Goal: Transaction & Acquisition: Purchase product/service

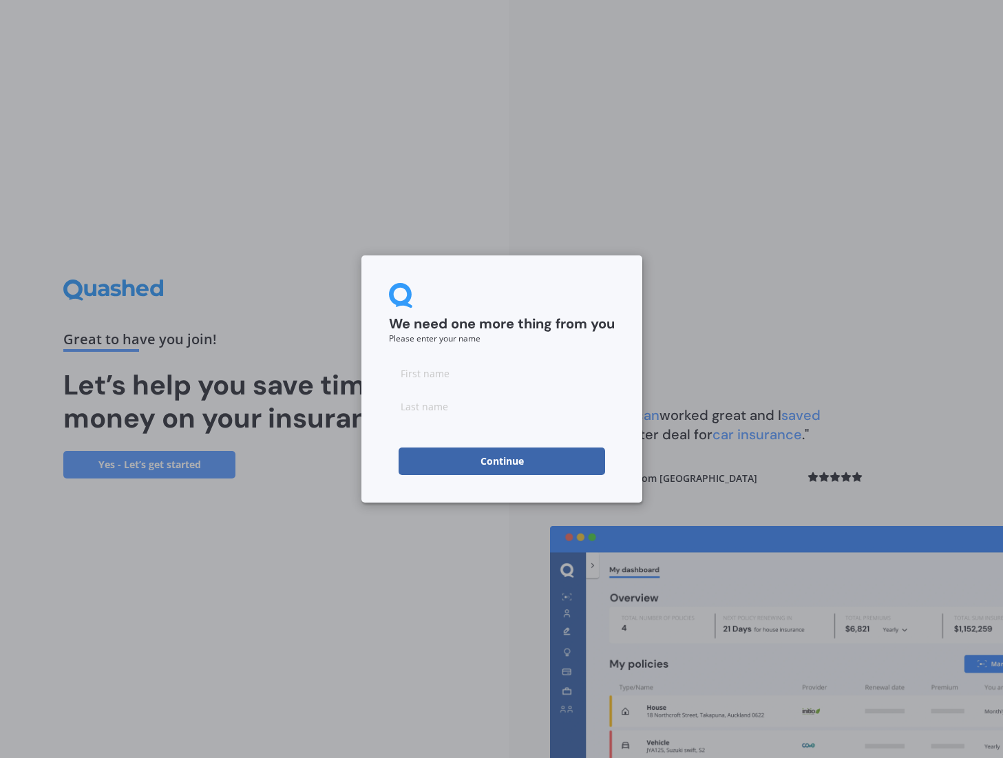
click at [498, 376] on input at bounding box center [502, 373] width 226 height 28
type input "[PERSON_NAME]"
click at [540, 462] on button "Continue" at bounding box center [501, 461] width 206 height 28
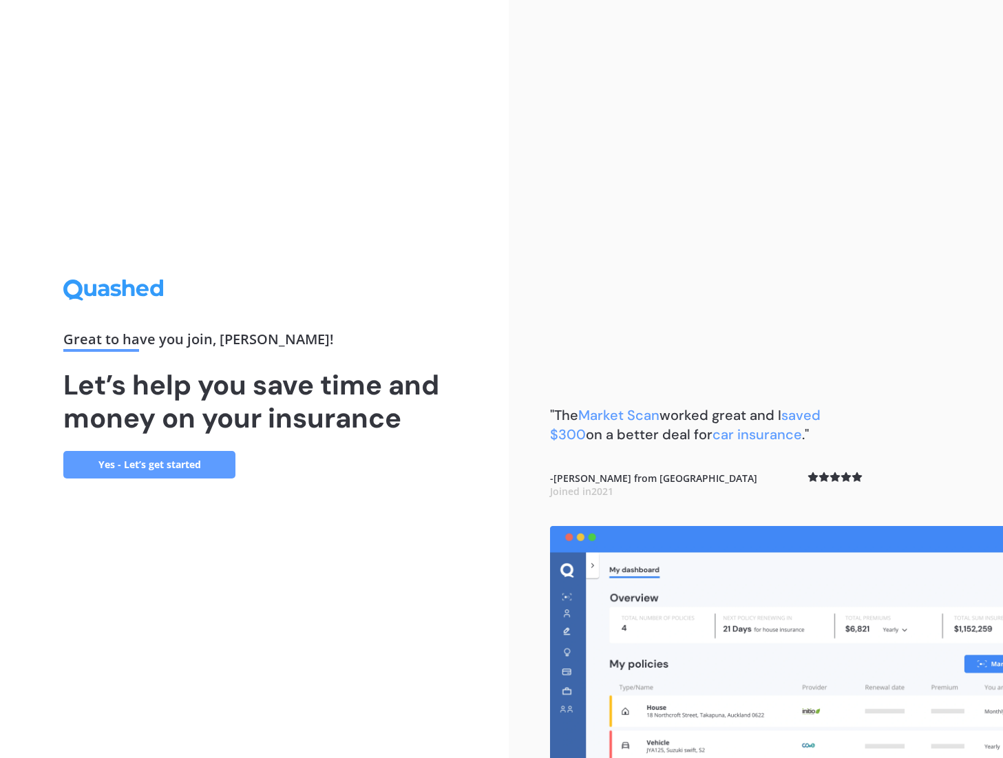
click at [184, 467] on link "Yes - Let’s get started" at bounding box center [149, 465] width 172 height 28
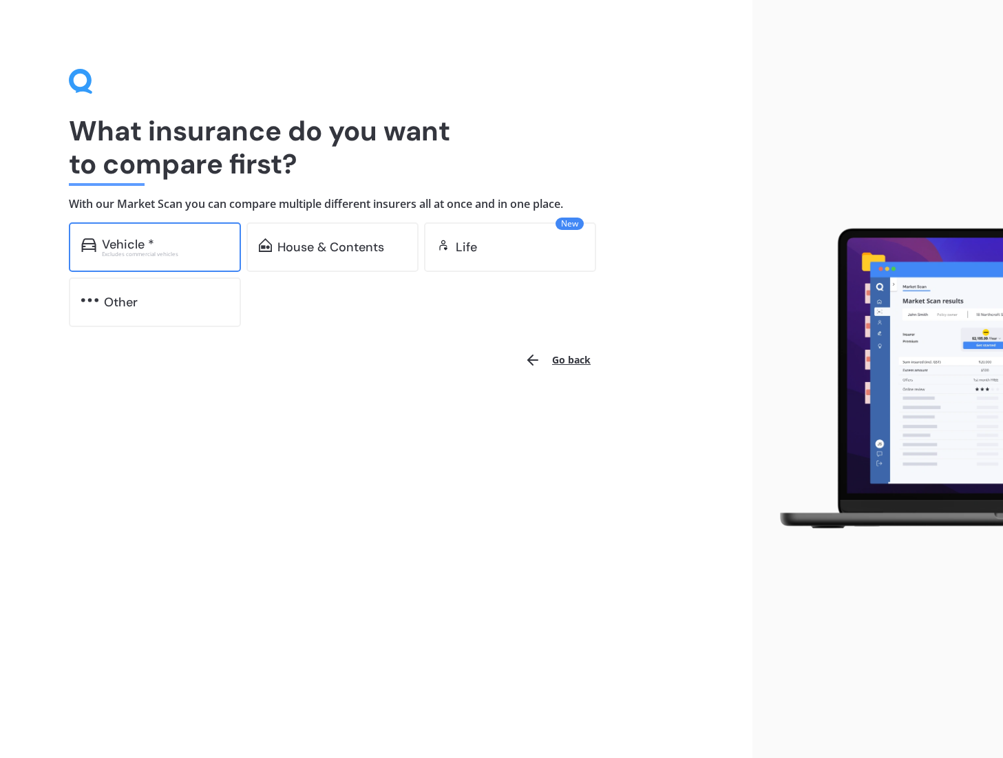
click at [141, 238] on div "Vehicle *" at bounding box center [128, 244] width 52 height 14
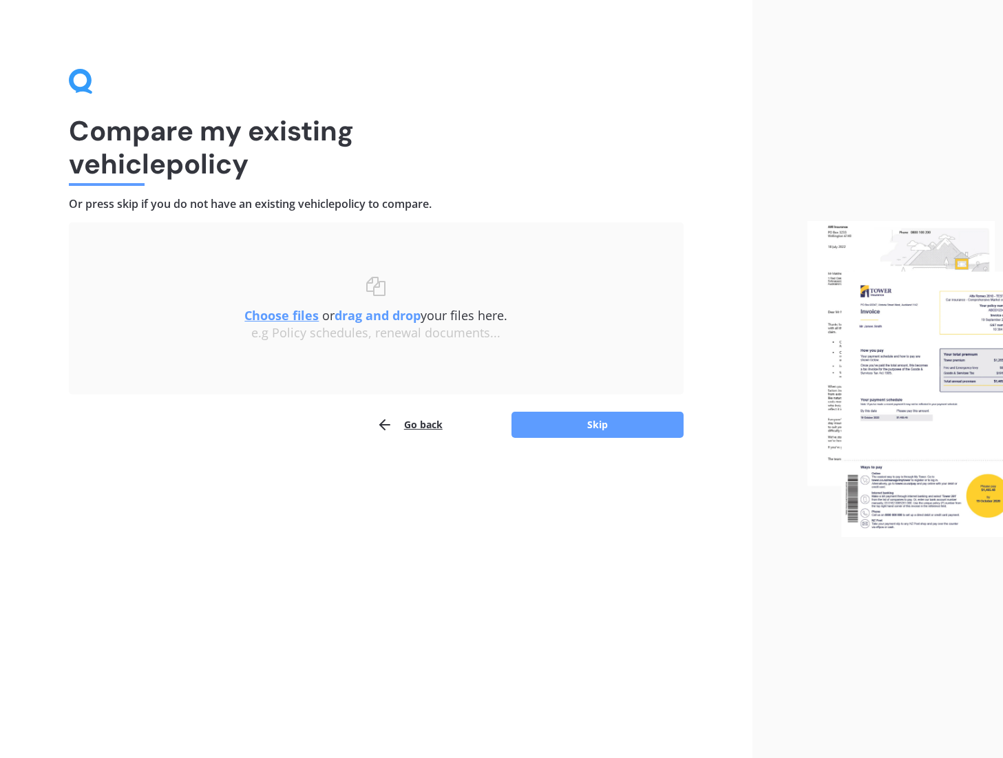
click at [410, 422] on button "Go back" at bounding box center [409, 425] width 66 height 28
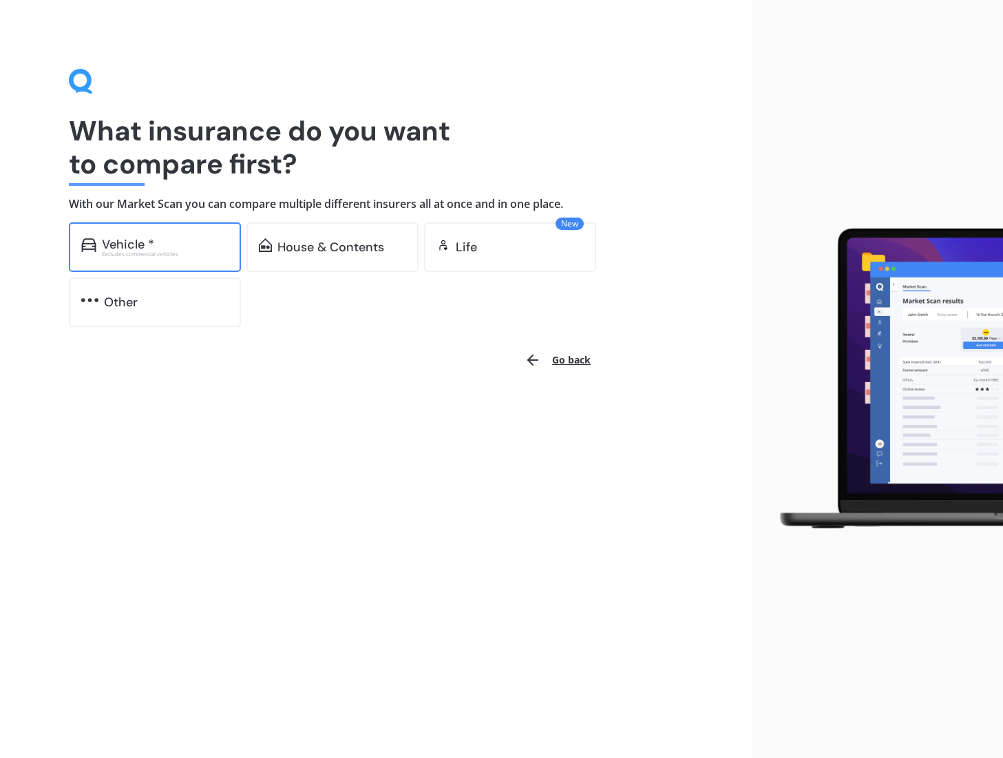
click at [162, 234] on div "Vehicle * Excludes commercial vehicles" at bounding box center [155, 247] width 172 height 50
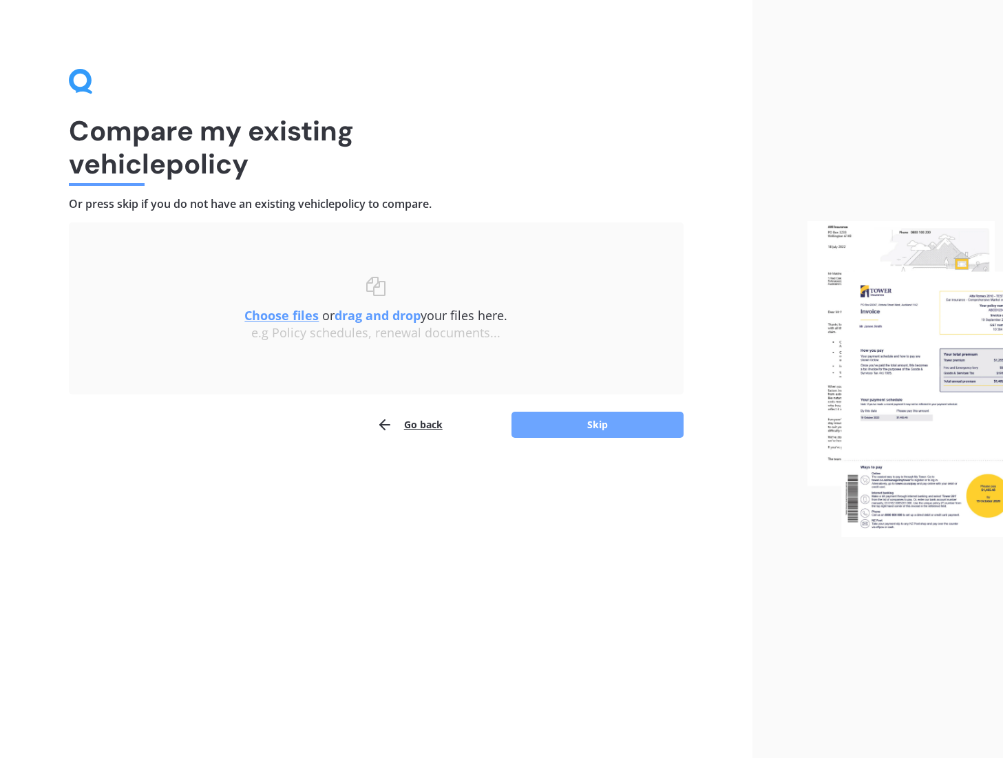
click at [559, 419] on button "Skip" at bounding box center [597, 424] width 172 height 26
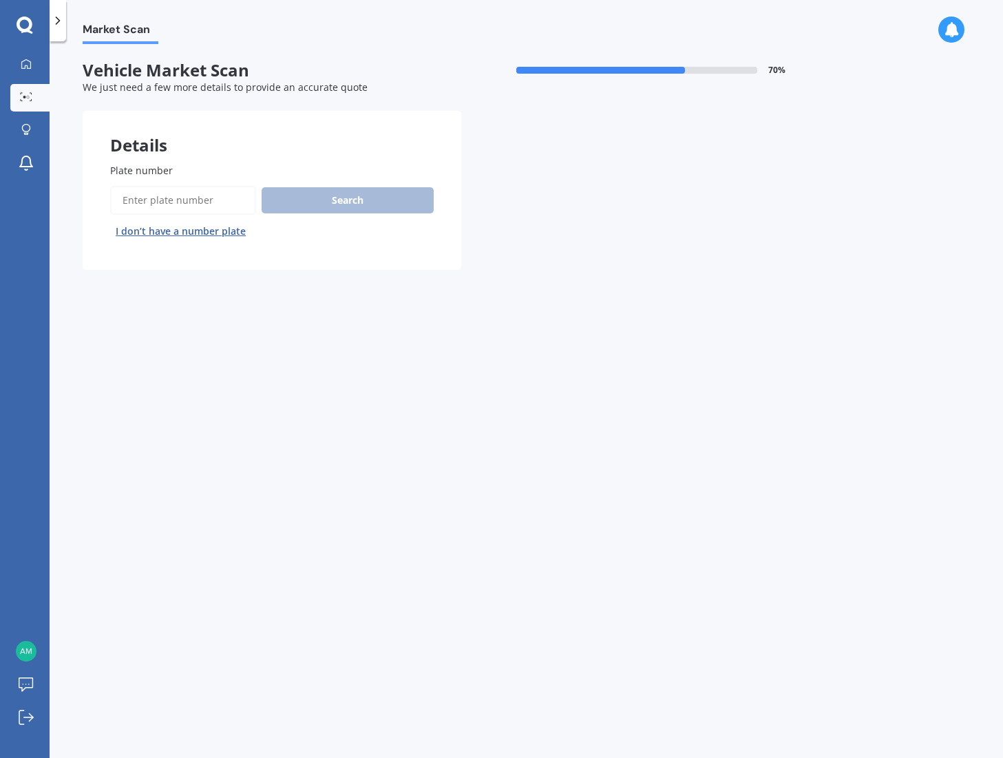
click at [184, 204] on input "Plate number" at bounding box center [183, 200] width 146 height 29
type input "JHQ581"
click at [334, 202] on button "Search" at bounding box center [347, 200] width 172 height 26
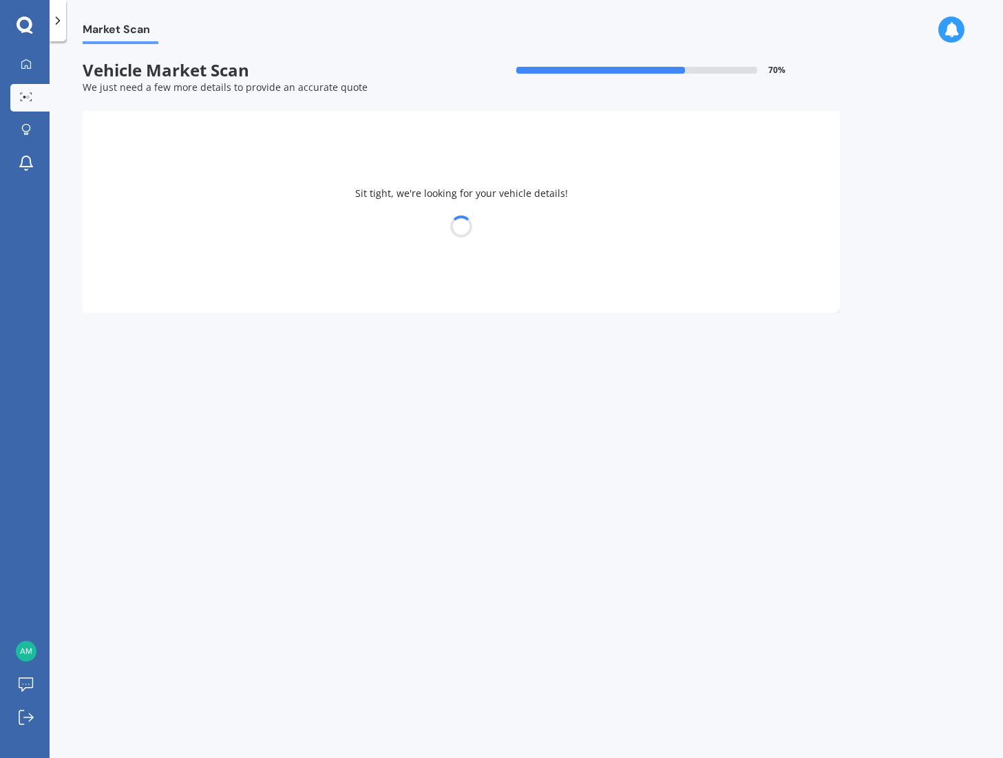
select select "BMW"
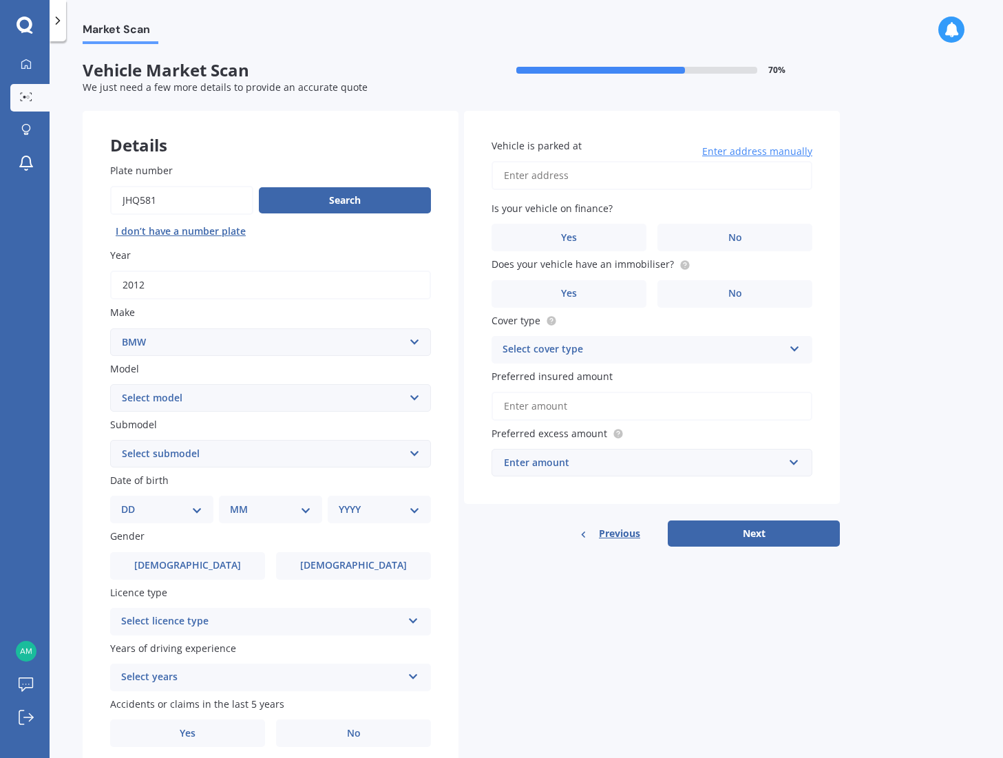
select select "328"
select select "I"
select select "04"
select select "11"
select select "1979"
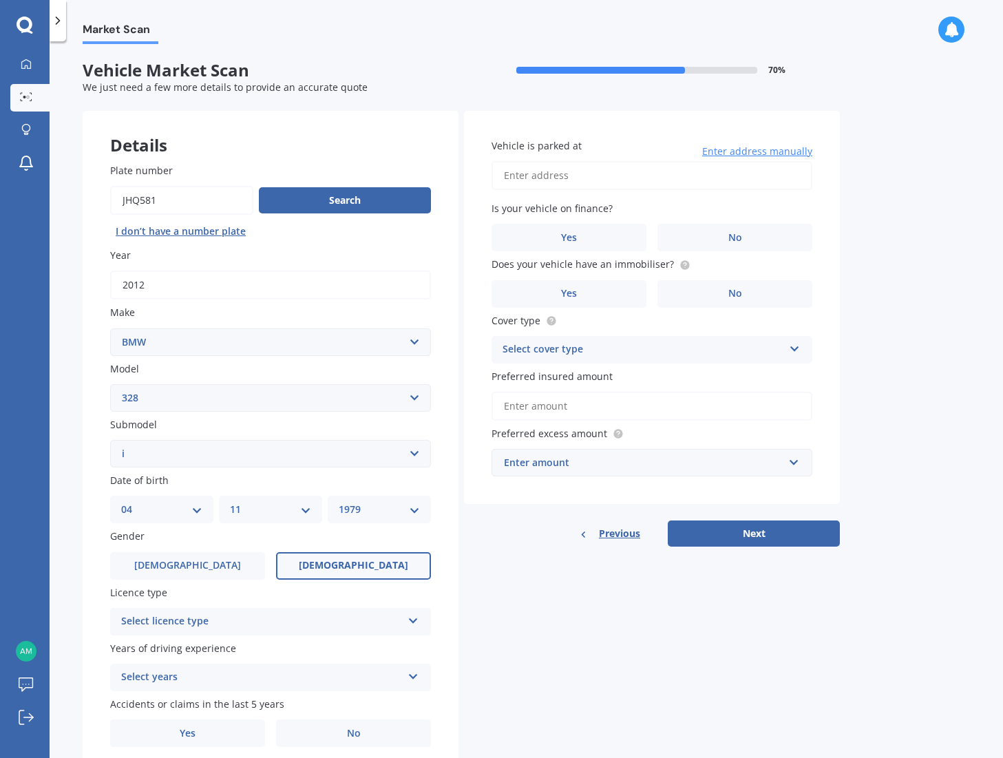
click at [319, 564] on label "Female" at bounding box center [353, 566] width 155 height 28
click at [0, 0] on input "Female" at bounding box center [0, 0] width 0 height 0
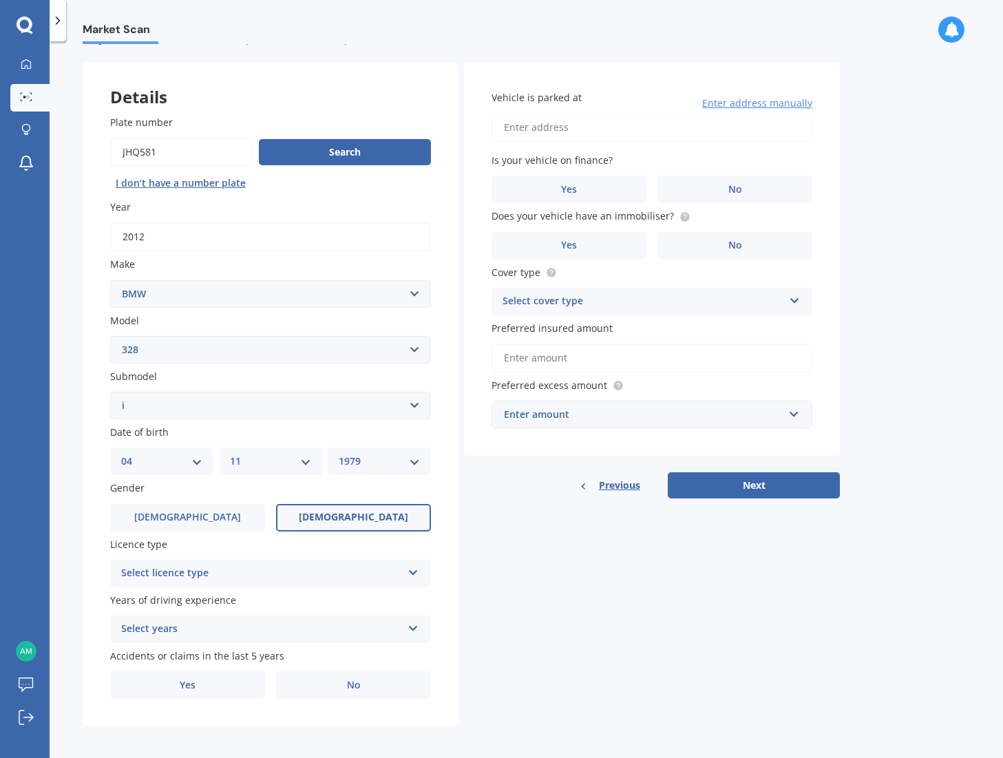
scroll to position [47, 0]
click at [415, 573] on div "Select licence type NZ Full NZ Restricted NZ Learners Australia United Kingdom …" at bounding box center [270, 574] width 321 height 28
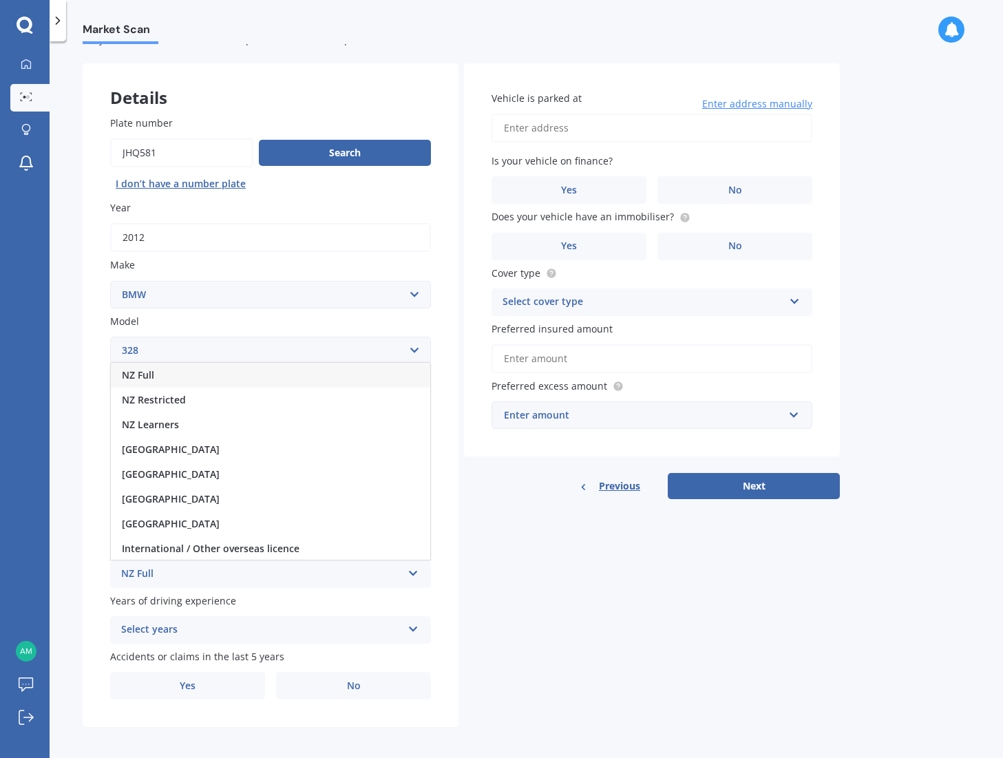
click at [160, 370] on div "NZ Full" at bounding box center [270, 375] width 319 height 25
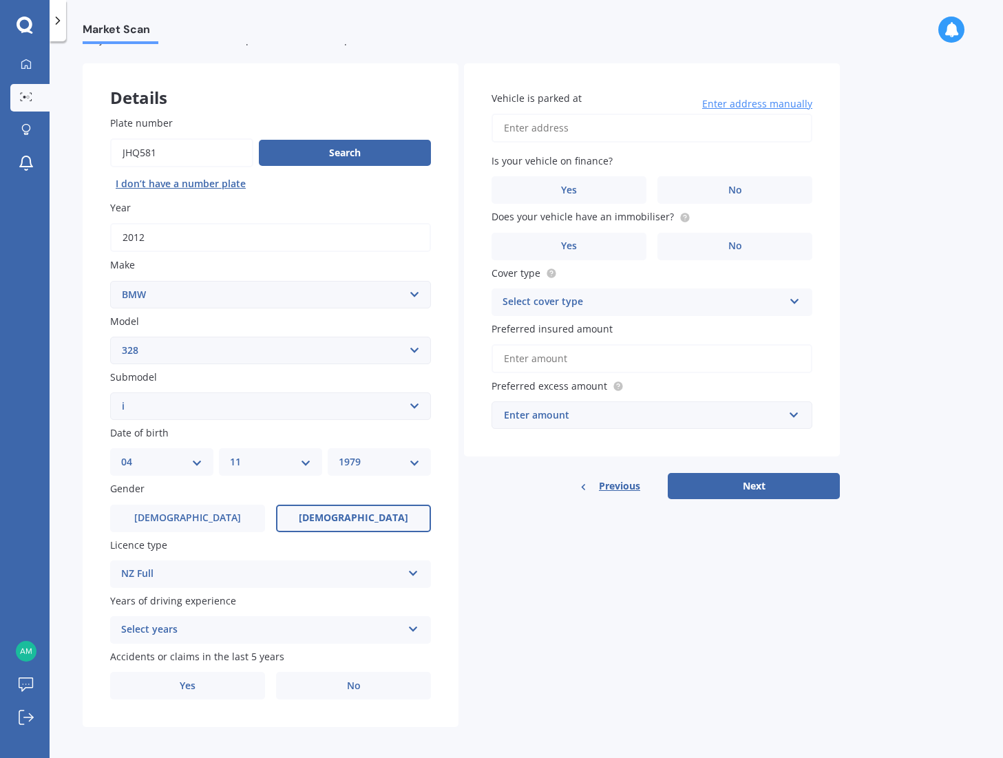
click at [323, 627] on div "Select years" at bounding box center [261, 629] width 281 height 17
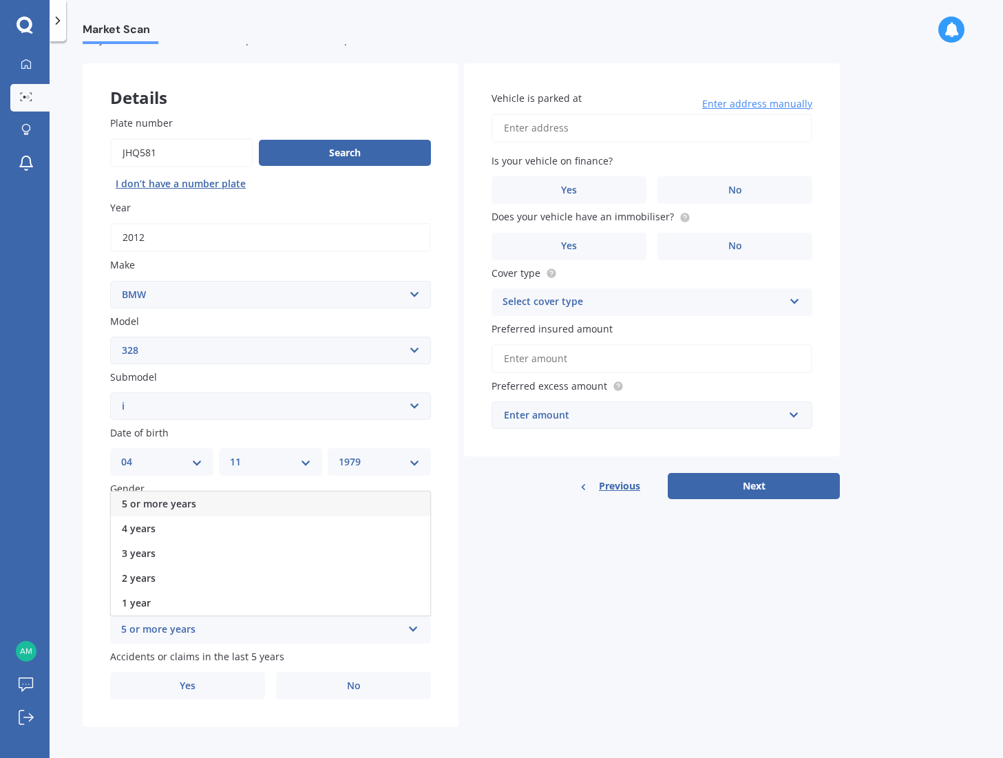
click at [169, 497] on span "5 or more years" at bounding box center [159, 503] width 74 height 13
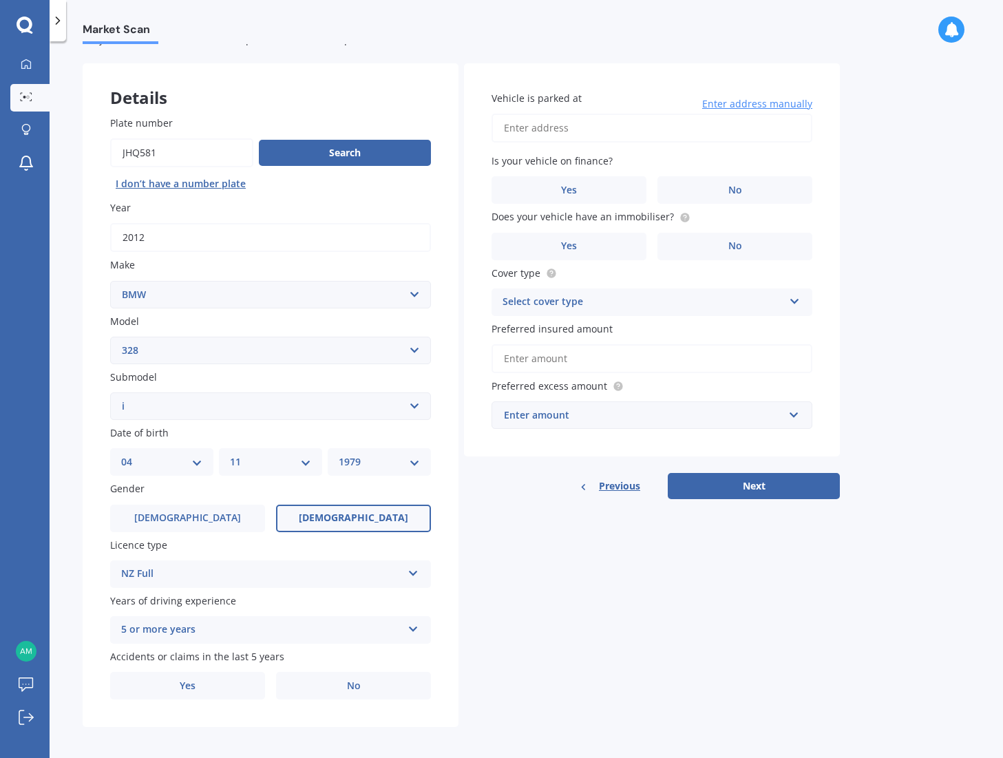
scroll to position [0, 0]
click at [349, 681] on span "No" at bounding box center [354, 686] width 14 height 12
click at [0, 0] on input "No" at bounding box center [0, 0] width 0 height 0
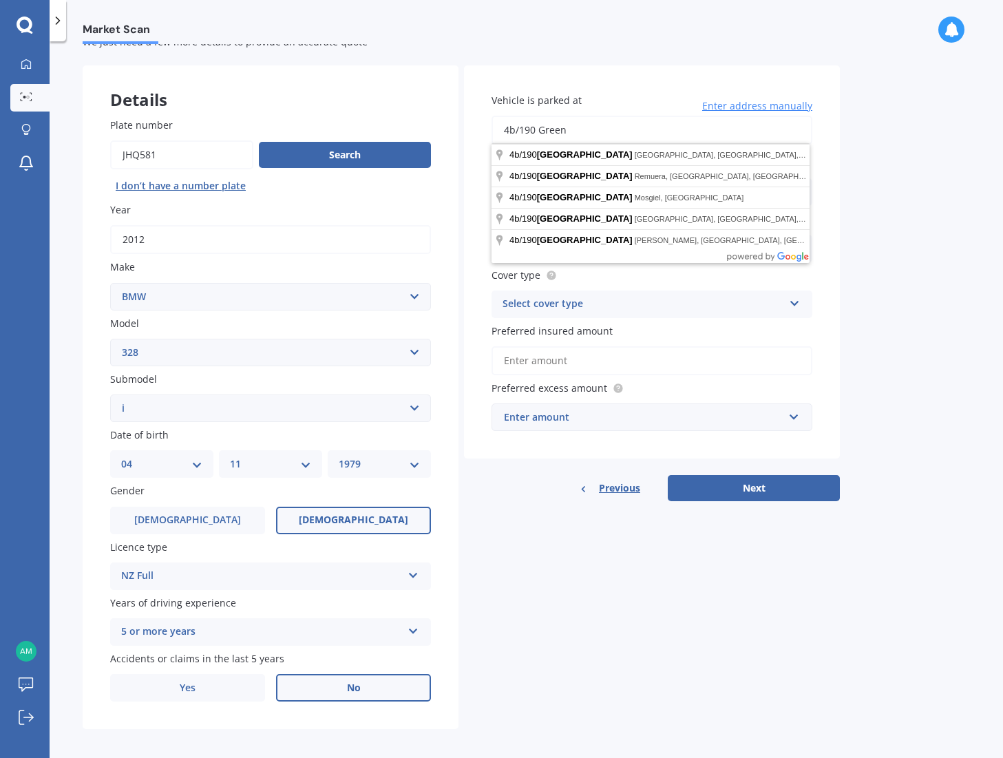
click at [866, 175] on div "Market Scan Vehicle Market Scan 70 % We just need a few more details to provide…" at bounding box center [526, 402] width 953 height 716
click at [627, 129] on input "4b/190 Green" at bounding box center [651, 130] width 321 height 29
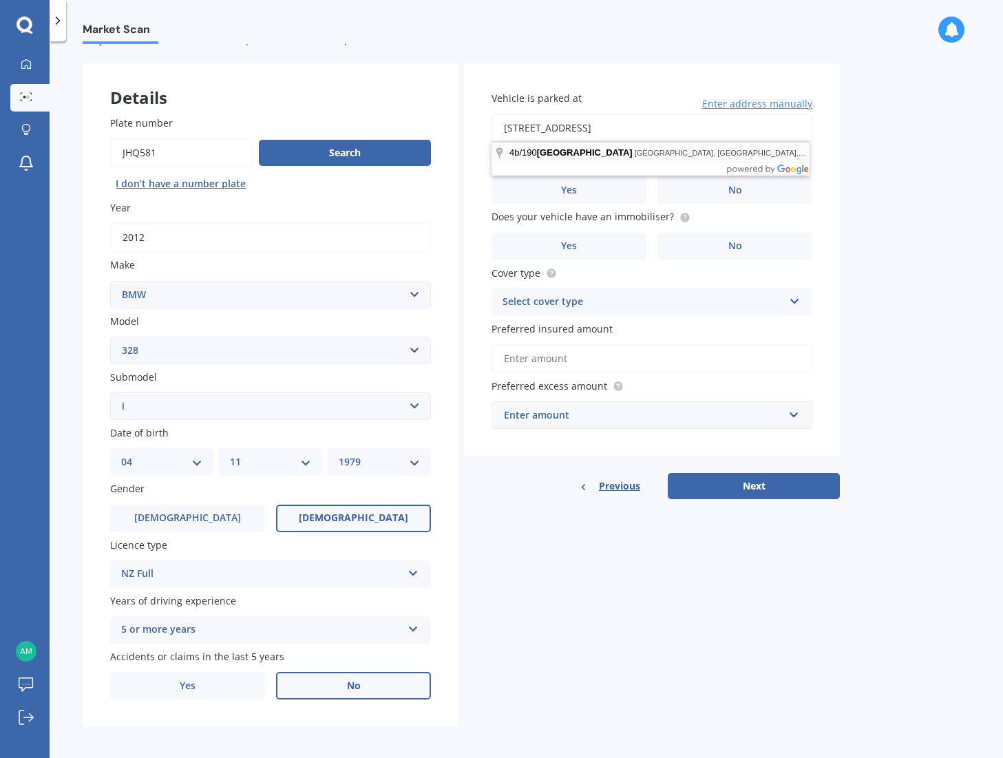
scroll to position [0, 1]
type input "4b/190 Green Lane West, Greenlane, Auckland 1051"
click at [712, 183] on label "No" at bounding box center [734, 190] width 155 height 28
click at [0, 0] on input "No" at bounding box center [0, 0] width 0 height 0
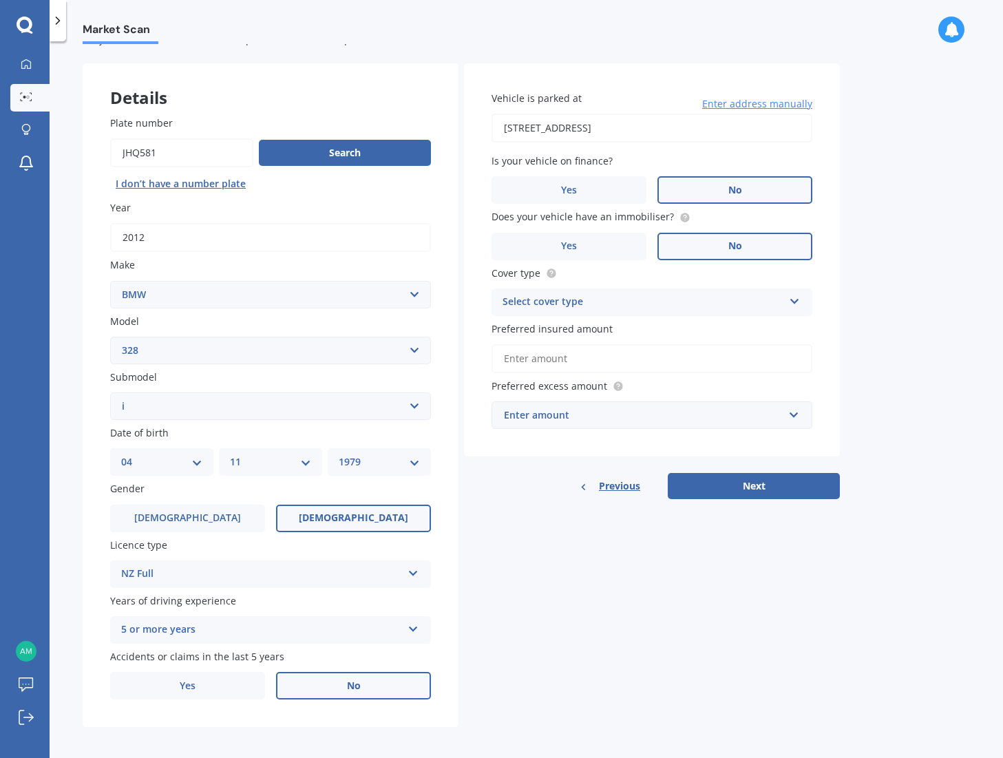
click at [725, 243] on label "No" at bounding box center [734, 247] width 155 height 28
click at [0, 0] on input "No" at bounding box center [0, 0] width 0 height 0
click at [693, 297] on div "Select cover type" at bounding box center [642, 302] width 281 height 17
click at [633, 324] on div "Comprehensive" at bounding box center [651, 329] width 319 height 25
click at [598, 360] on input "Preferred insured amount" at bounding box center [651, 358] width 321 height 29
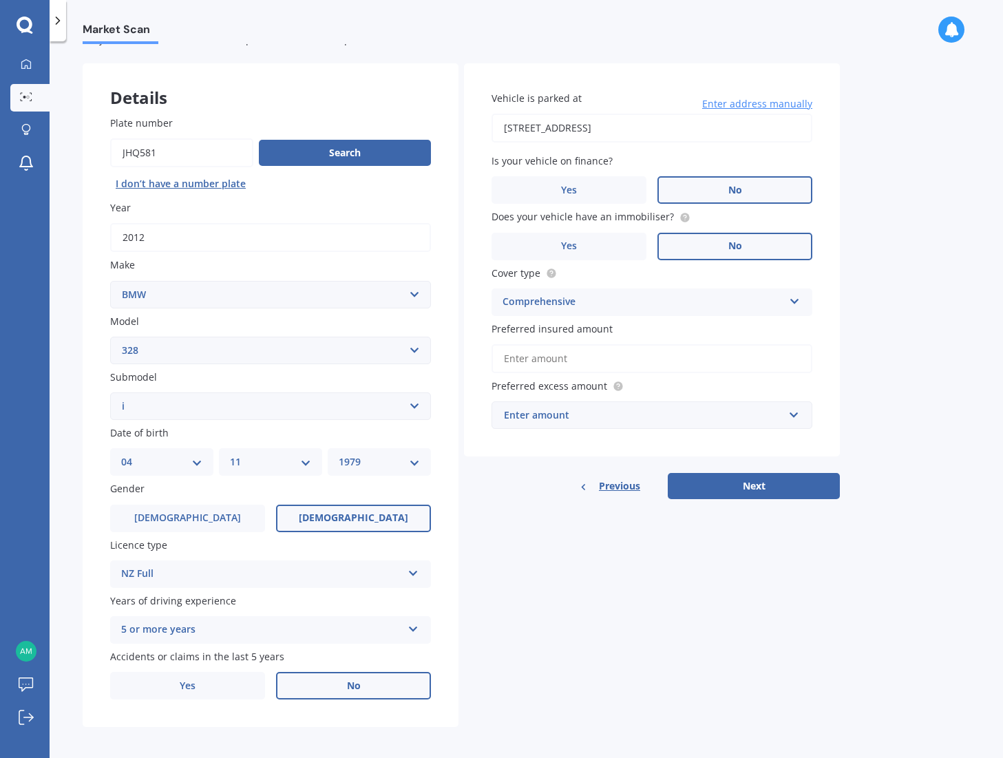
paste input "$10,299"
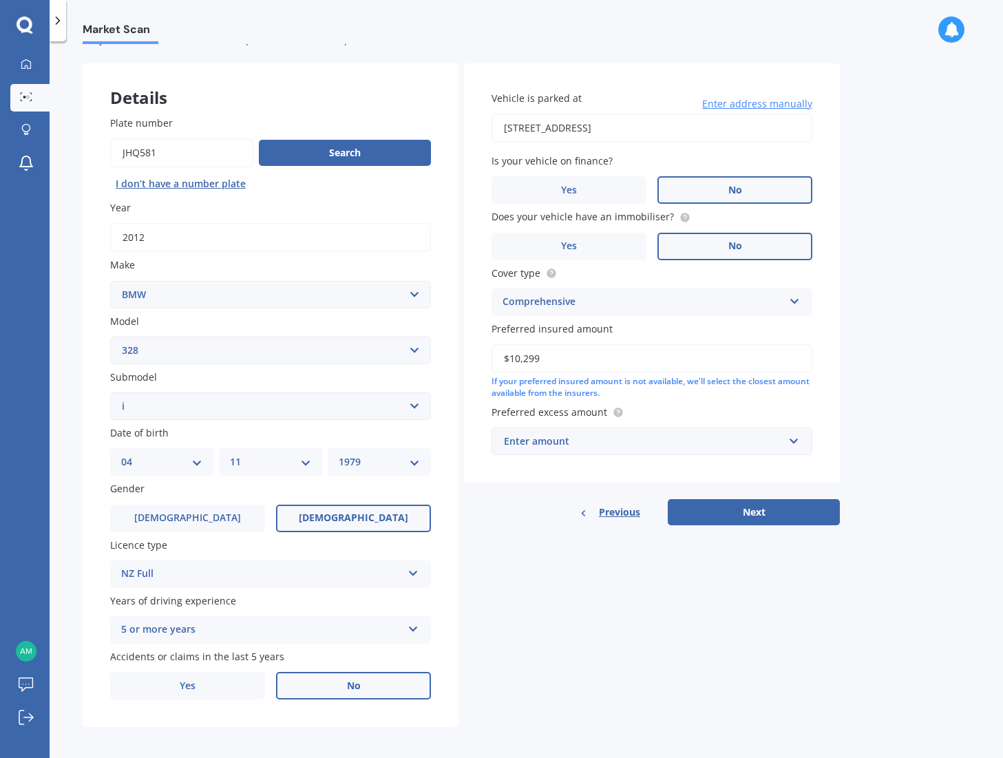
type input "$10,299"
click at [570, 438] on div "Enter amount" at bounding box center [643, 440] width 279 height 15
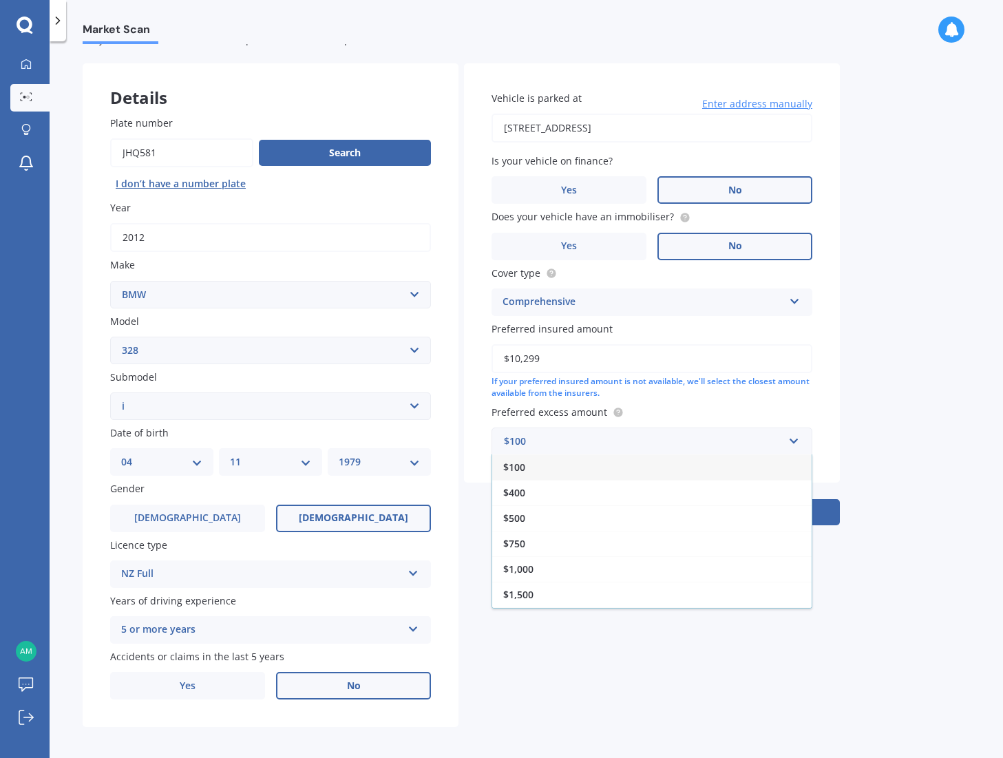
click at [531, 517] on div "$500" at bounding box center [651, 517] width 319 height 25
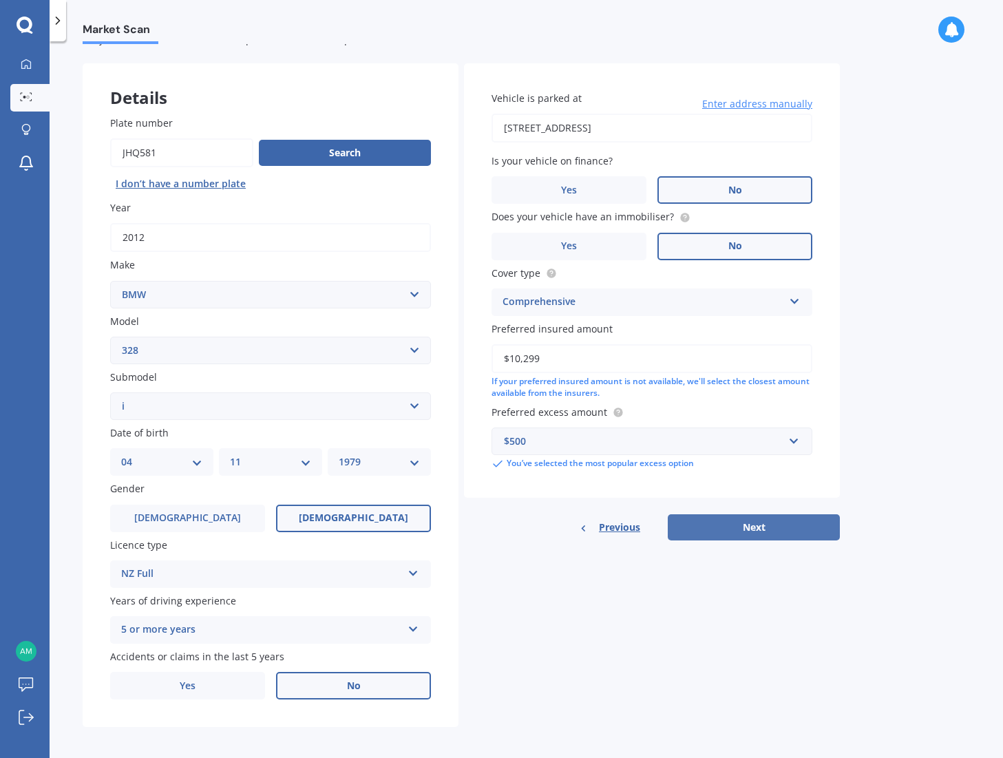
click at [753, 527] on button "Next" at bounding box center [753, 527] width 172 height 26
select select "04"
select select "11"
select select "1979"
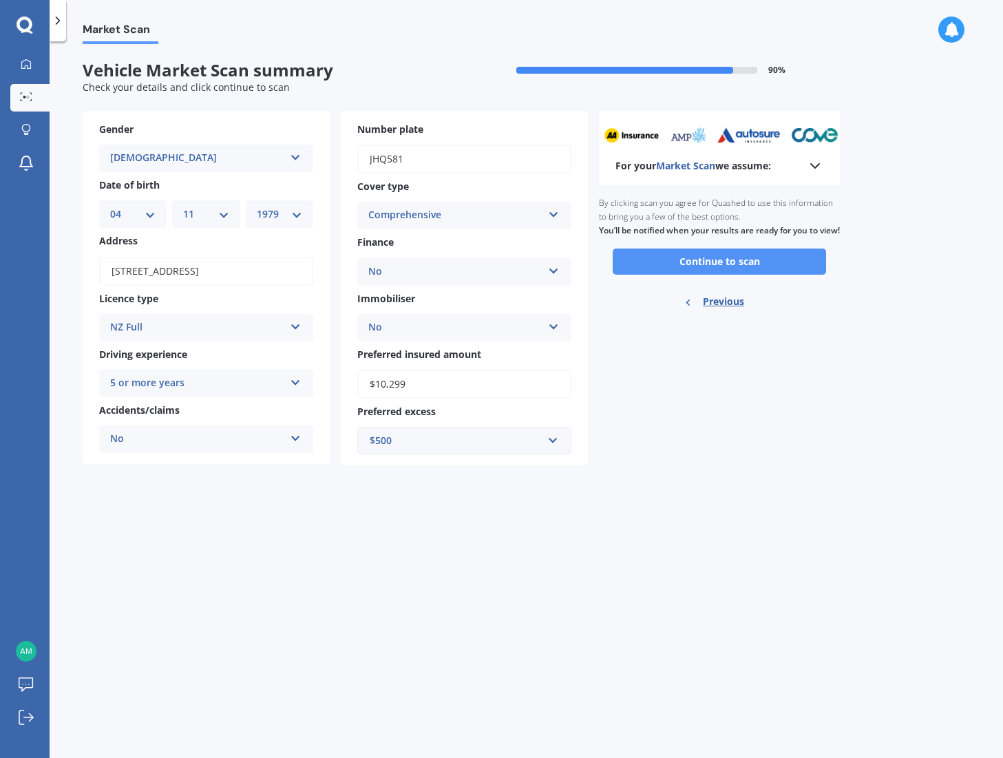
click at [727, 275] on button "Continue to scan" at bounding box center [718, 261] width 213 height 26
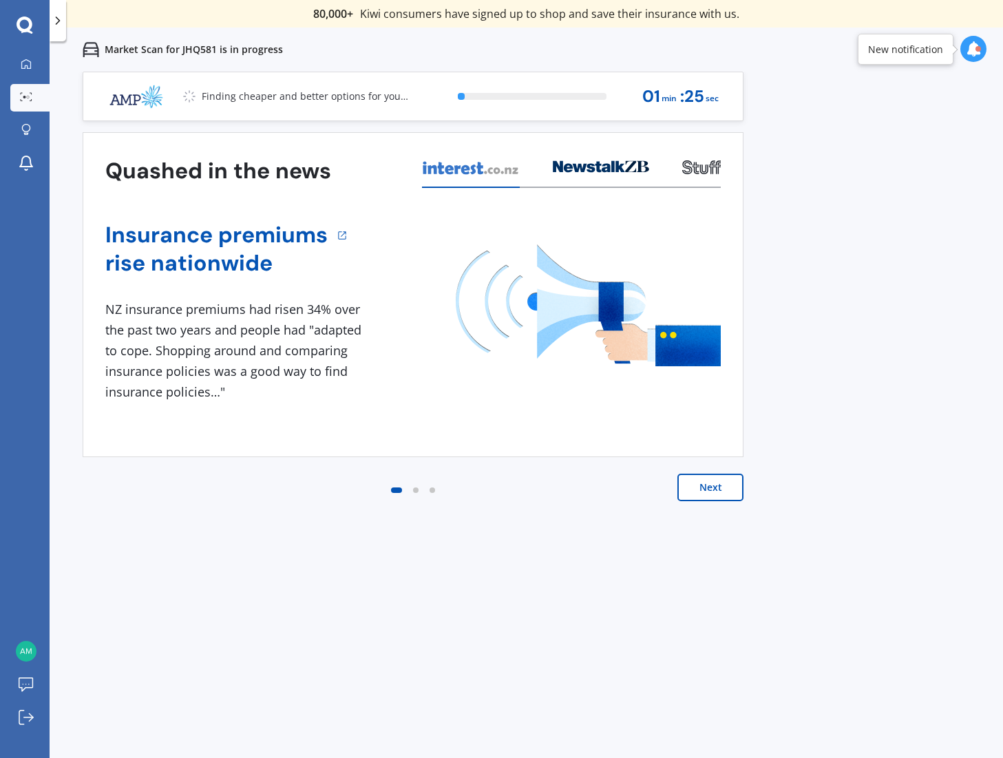
click at [694, 484] on button "Next" at bounding box center [710, 487] width 66 height 28
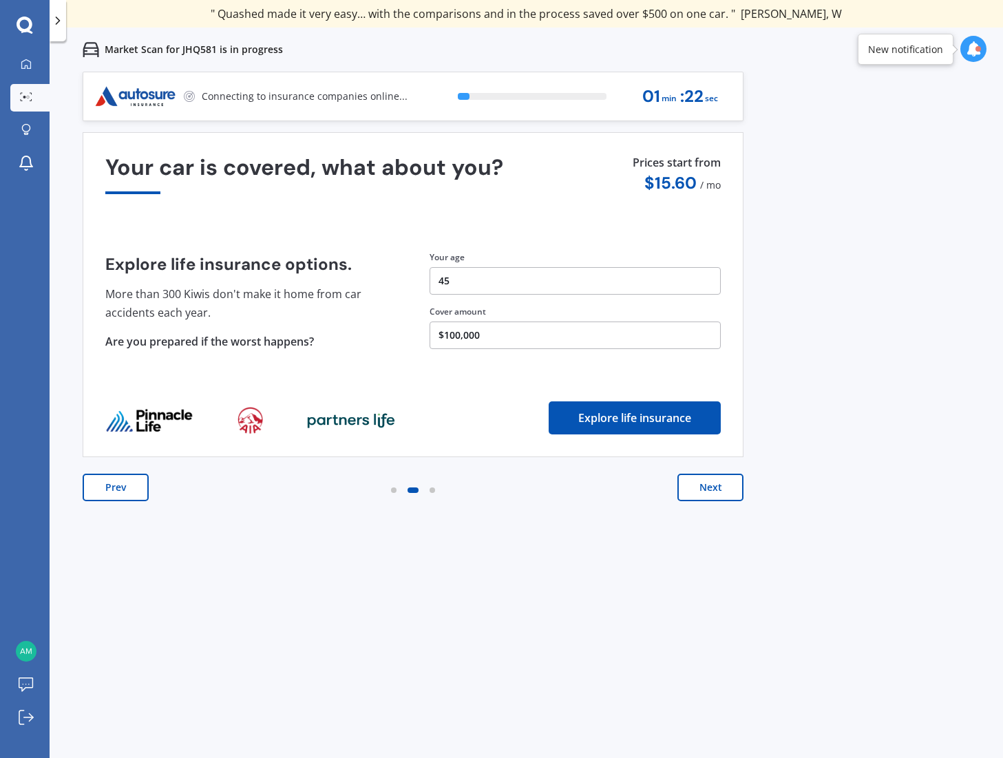
click at [709, 491] on button "Next" at bounding box center [710, 487] width 66 height 28
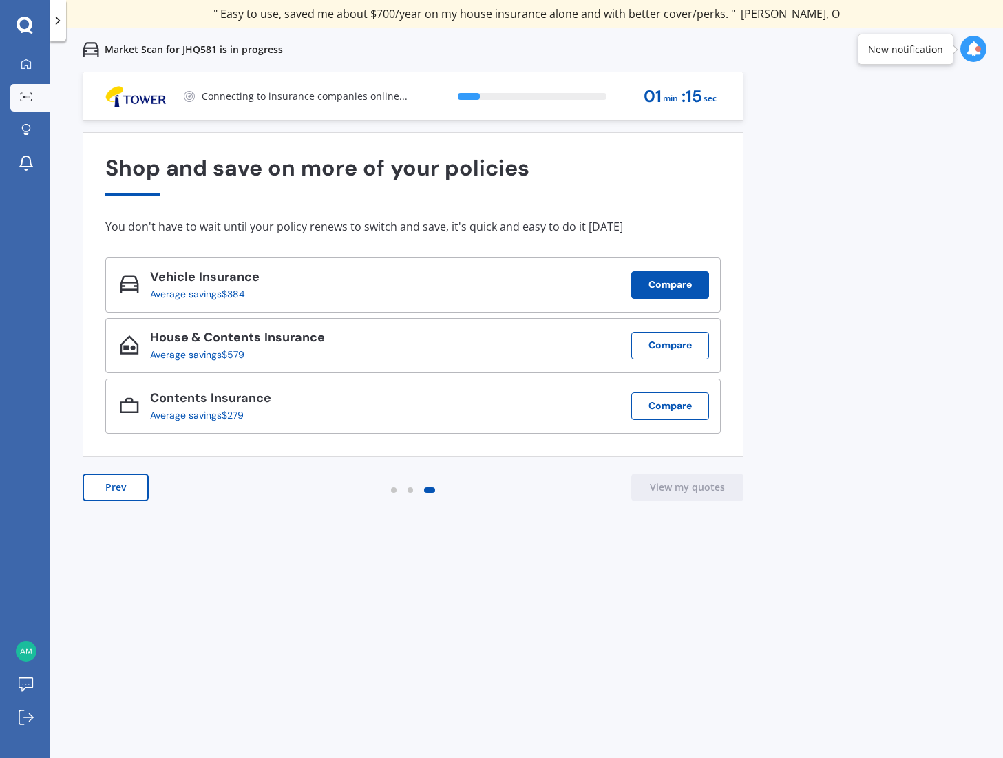
click at [681, 288] on button "Compare" at bounding box center [670, 285] width 78 height 28
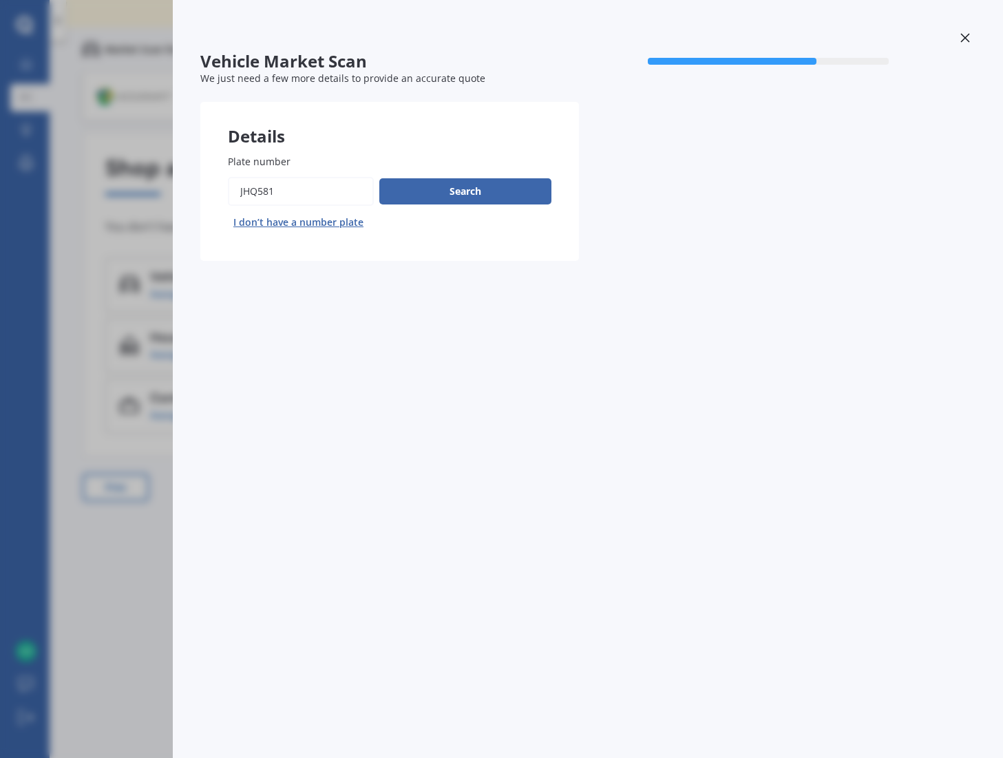
click at [962, 39] on icon at bounding box center [965, 38] width 10 height 10
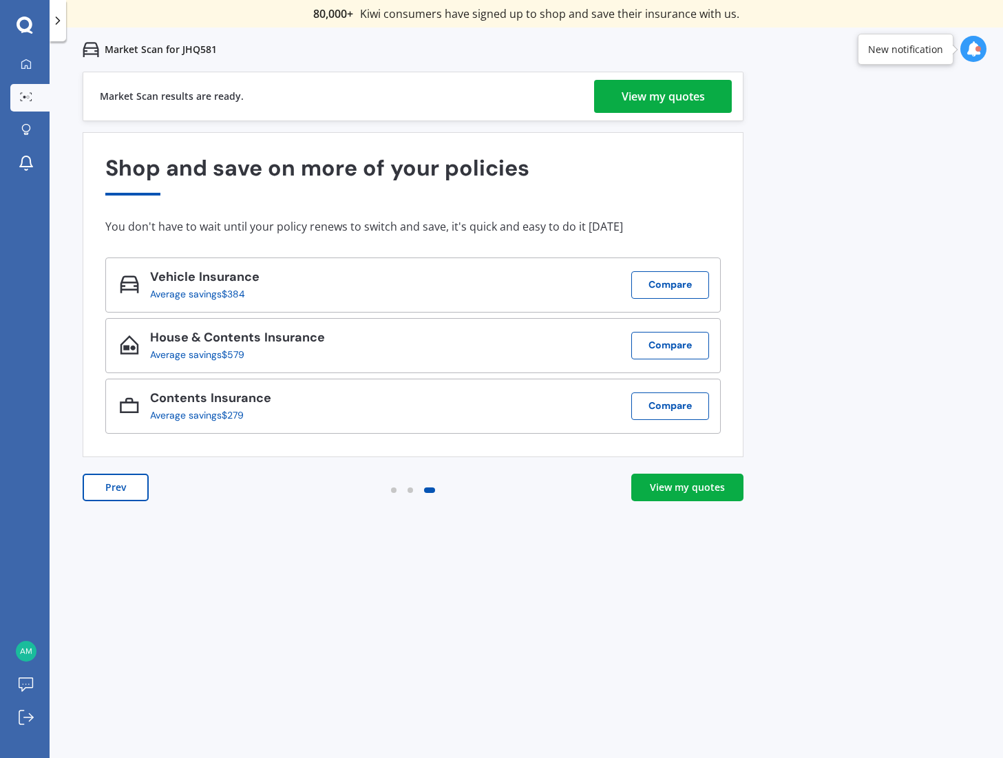
click at [663, 494] on link "View my quotes" at bounding box center [687, 487] width 112 height 28
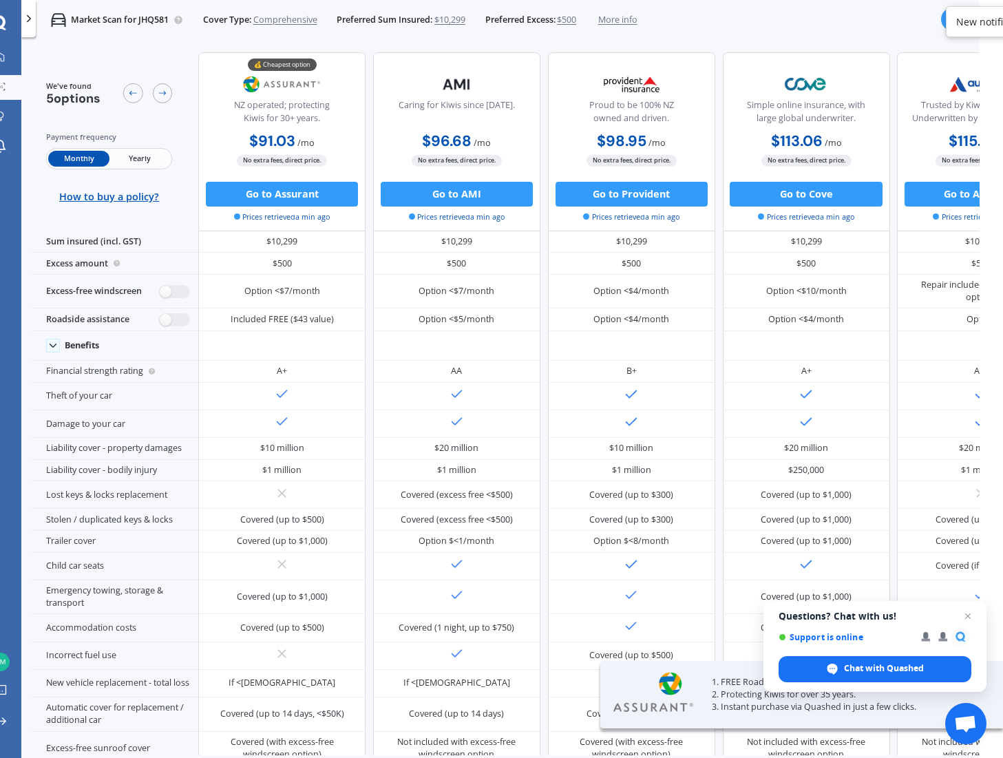
click at [132, 162] on span "Yearly" at bounding box center [139, 159] width 61 height 16
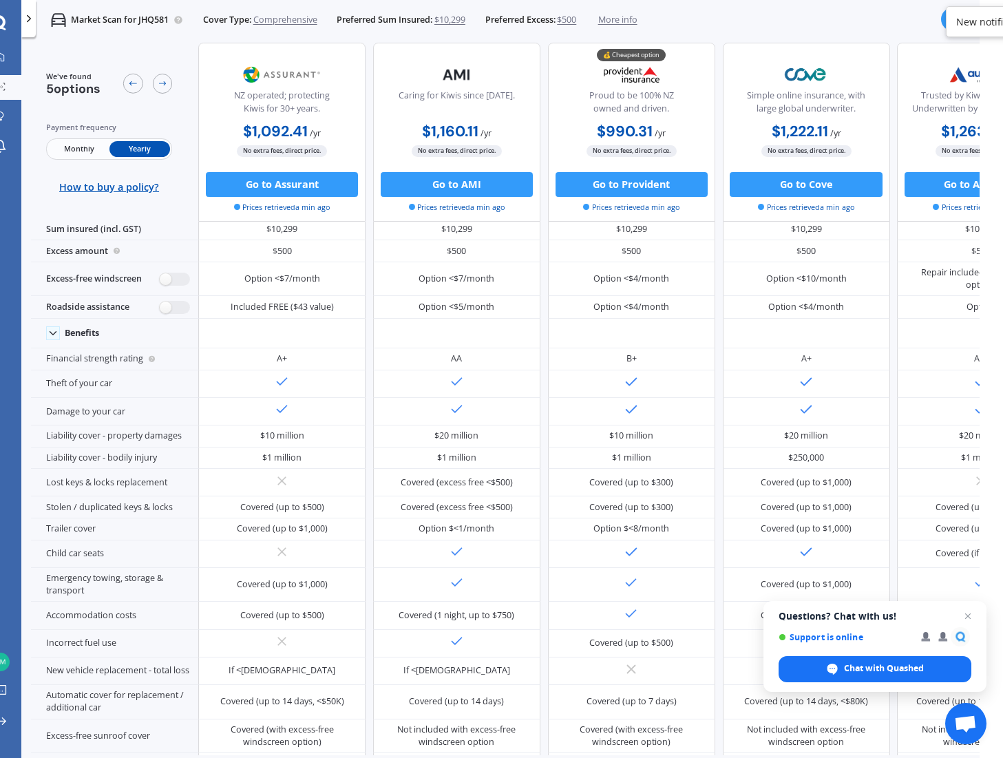
scroll to position [1, 23]
